Goal: Navigation & Orientation: Find specific page/section

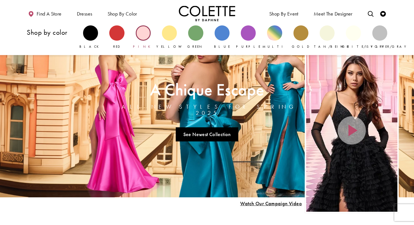
click at [147, 32] on div "Primary block" at bounding box center [143, 32] width 15 height 15
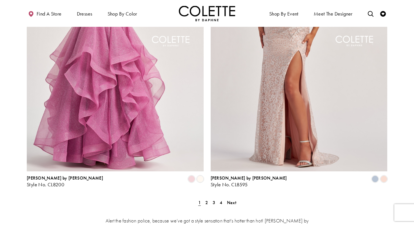
scroll to position [995, 0]
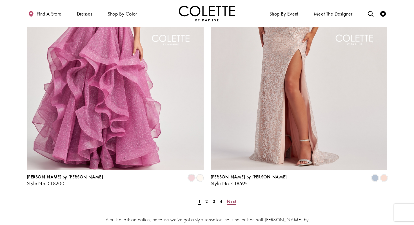
click at [232, 198] on span "Next" at bounding box center [231, 201] width 9 height 6
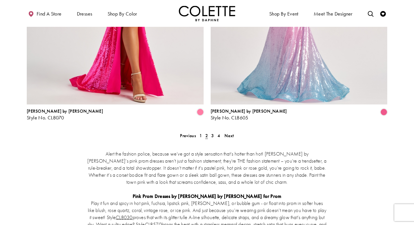
scroll to position [1083, 0]
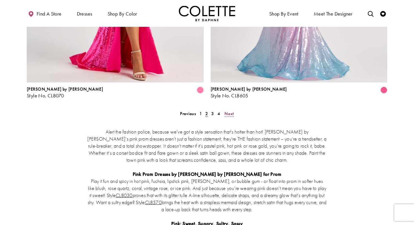
click at [229, 110] on span "Next" at bounding box center [229, 113] width 9 height 6
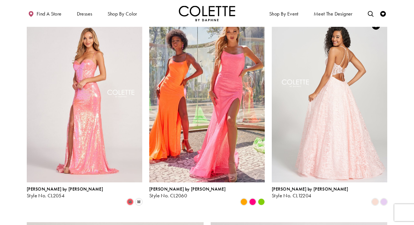
scroll to position [628, 0]
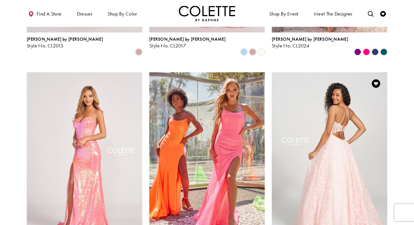
click at [338, 96] on img "Visit Colette by Daphne Style No. CL12204 Page" at bounding box center [330, 156] width 116 height 168
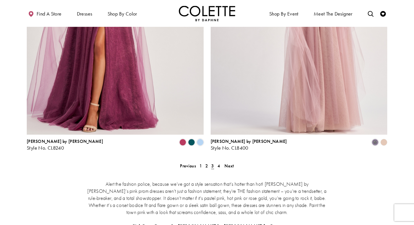
scroll to position [1044, 0]
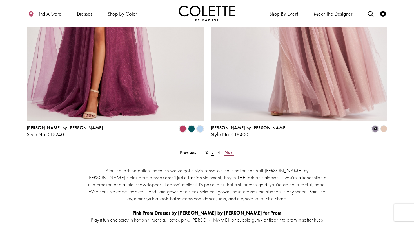
click at [230, 149] on span "Next" at bounding box center [229, 152] width 9 height 6
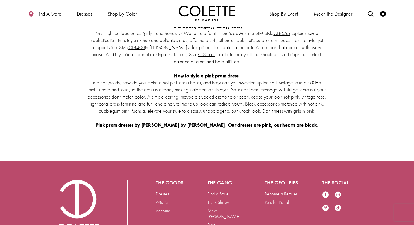
scroll to position [1280, 0]
click at [275, 180] on div "The goods Dresses Wishlist Account The gang Find a Store Trunk Shows Meet [PERS…" at bounding box center [207, 208] width 300 height 56
click at [271, 199] on link "Retailer Portal" at bounding box center [277, 202] width 24 height 6
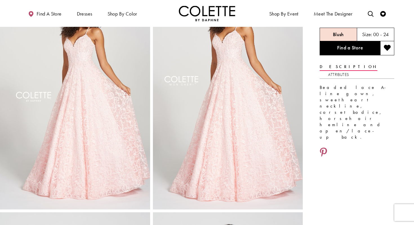
scroll to position [59, 0]
